Goal: Transaction & Acquisition: Download file/media

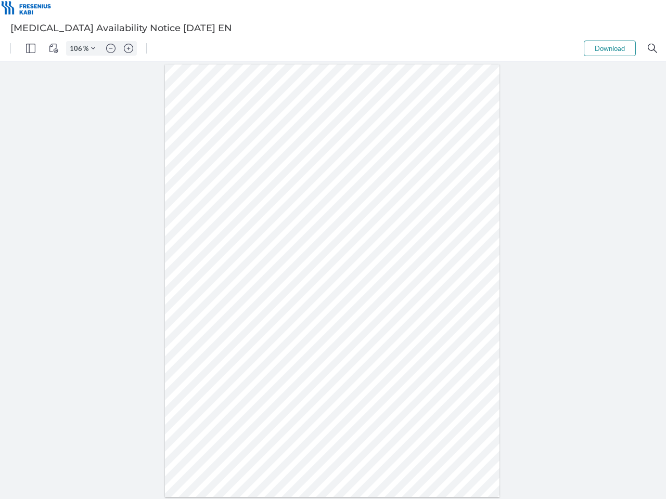
click at [31, 48] on img "Panel" at bounding box center [30, 48] width 9 height 9
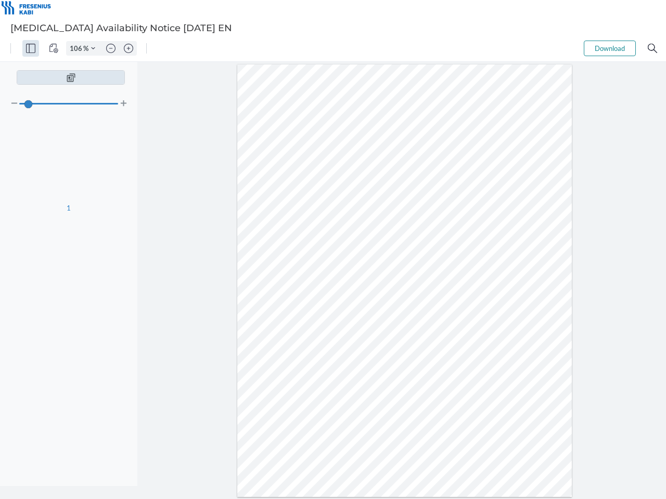
click at [54, 48] on img "View Controls" at bounding box center [53, 48] width 9 height 9
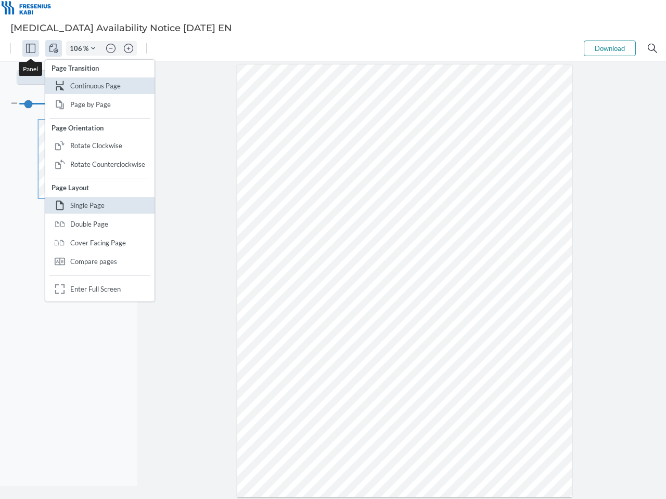
click at [78, 48] on input "106" at bounding box center [75, 48] width 17 height 9
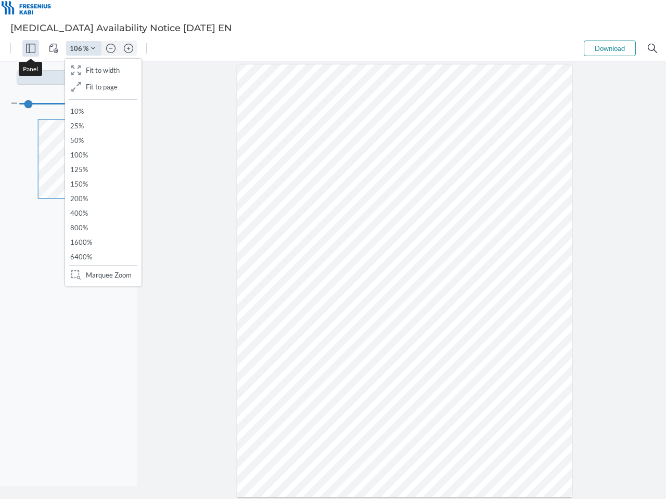
click at [93, 48] on img "Zoom Controls" at bounding box center [93, 48] width 4 height 4
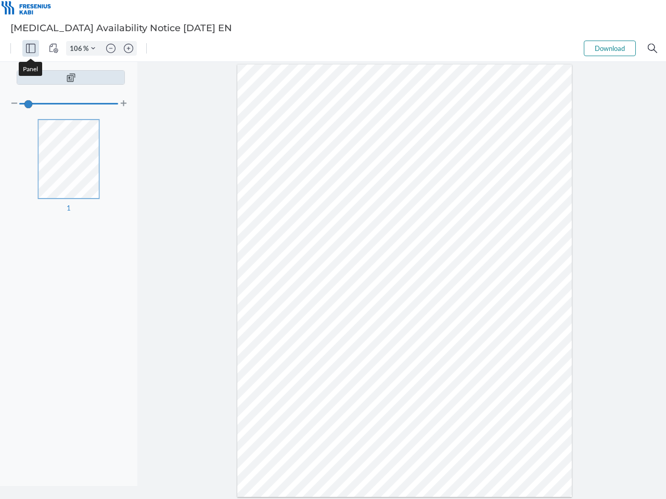
click at [111, 48] on img "Zoom out" at bounding box center [110, 48] width 9 height 9
click at [129, 48] on img "Zoom in" at bounding box center [128, 48] width 9 height 9
type input "106"
click at [610, 48] on button "Download" at bounding box center [610, 49] width 52 height 16
click at [652, 48] on img "Search" at bounding box center [652, 48] width 9 height 9
